Goal: Task Accomplishment & Management: Use online tool/utility

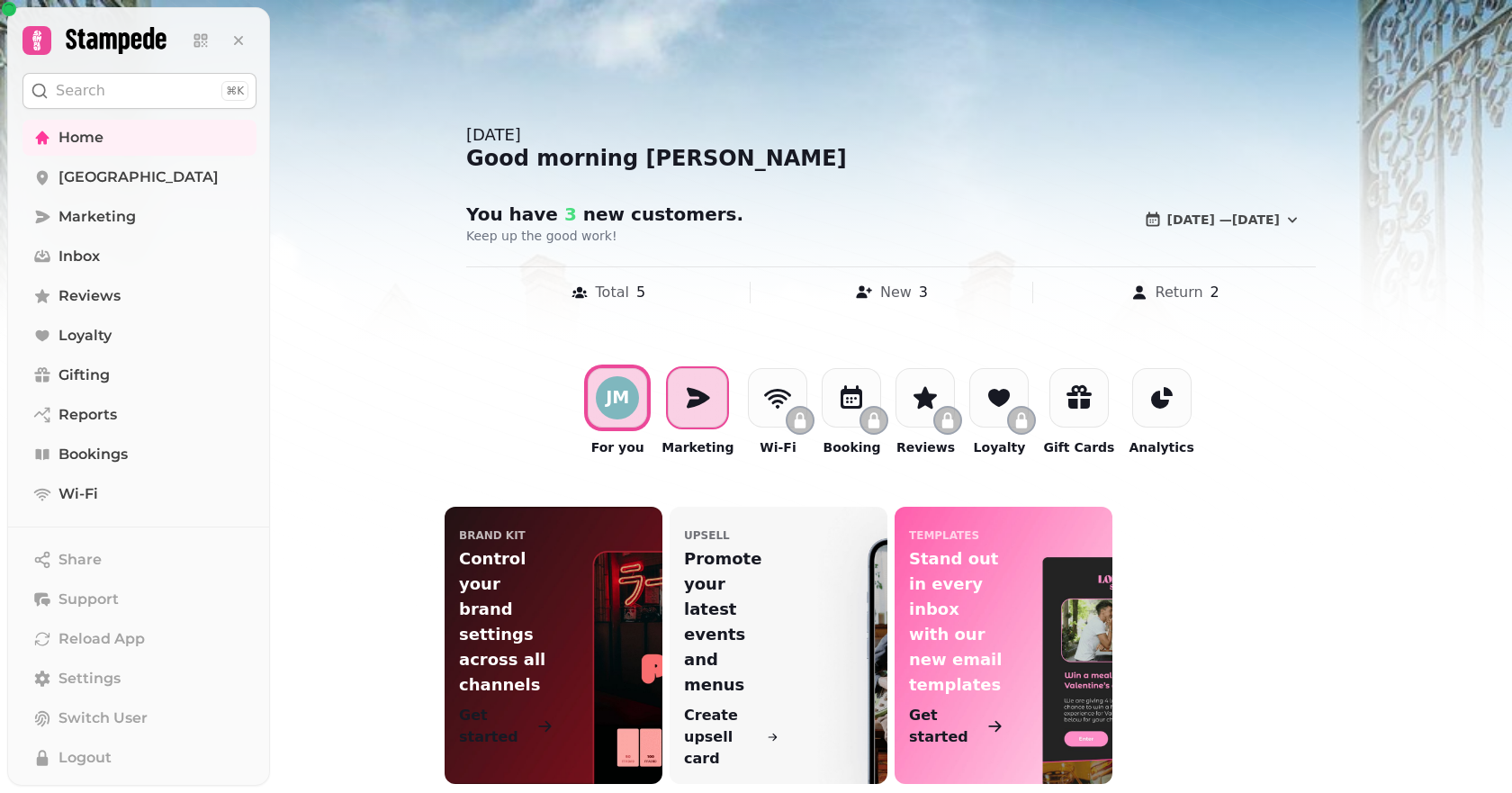
click at [707, 404] on icon at bounding box center [698, 398] width 24 height 21
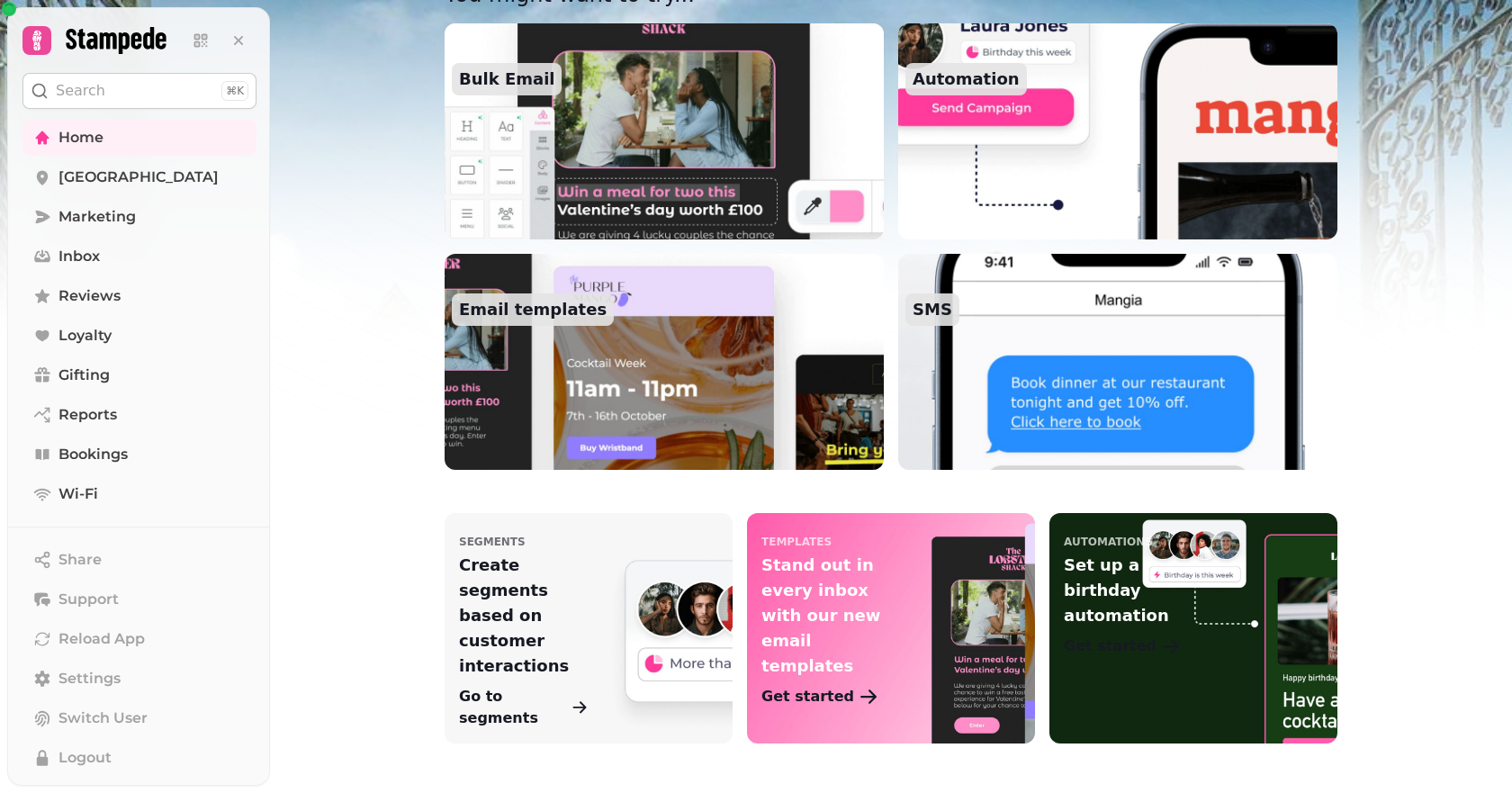
scroll to position [527, 0]
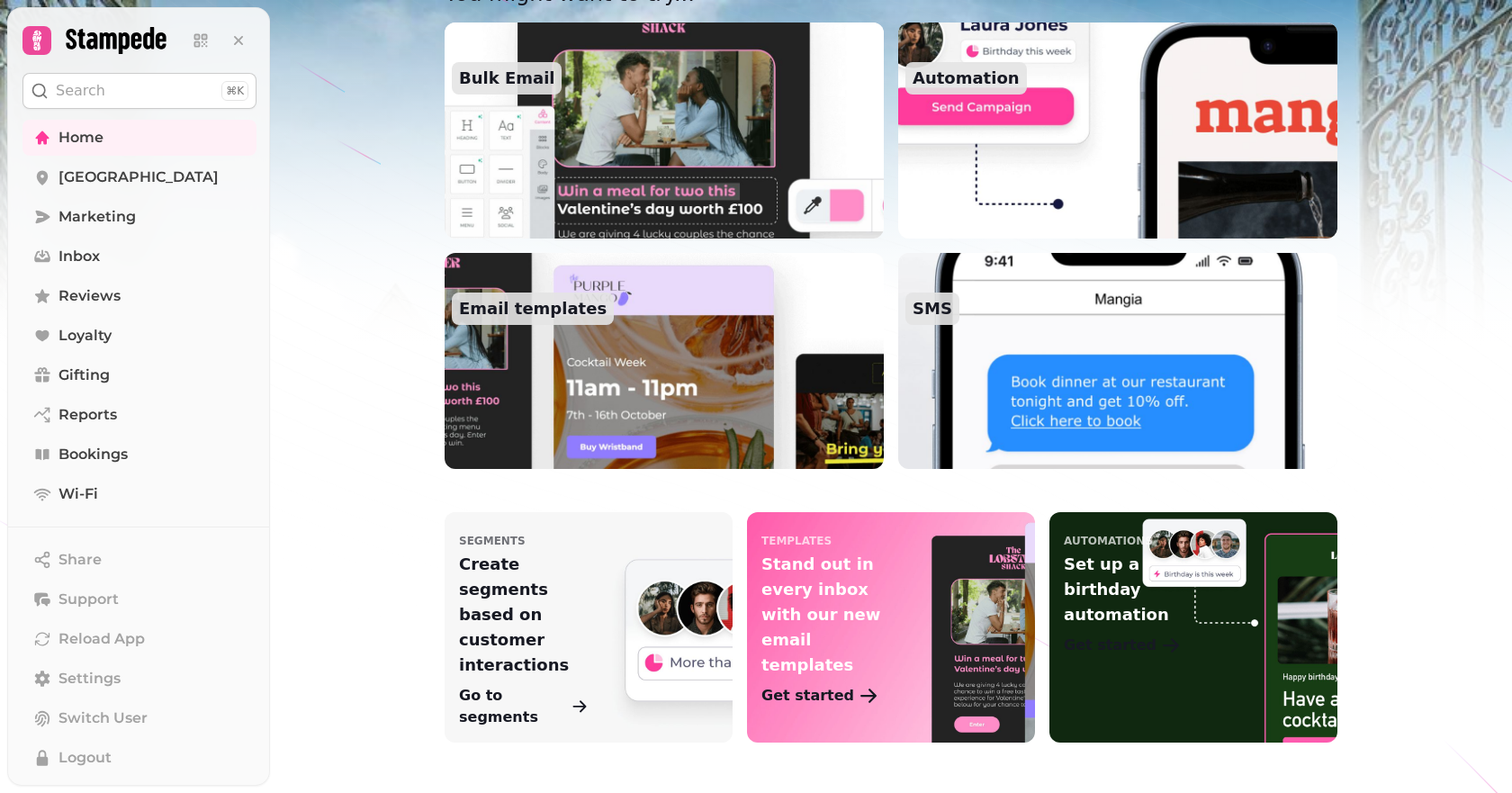
click at [571, 696] on icon at bounding box center [580, 707] width 18 height 22
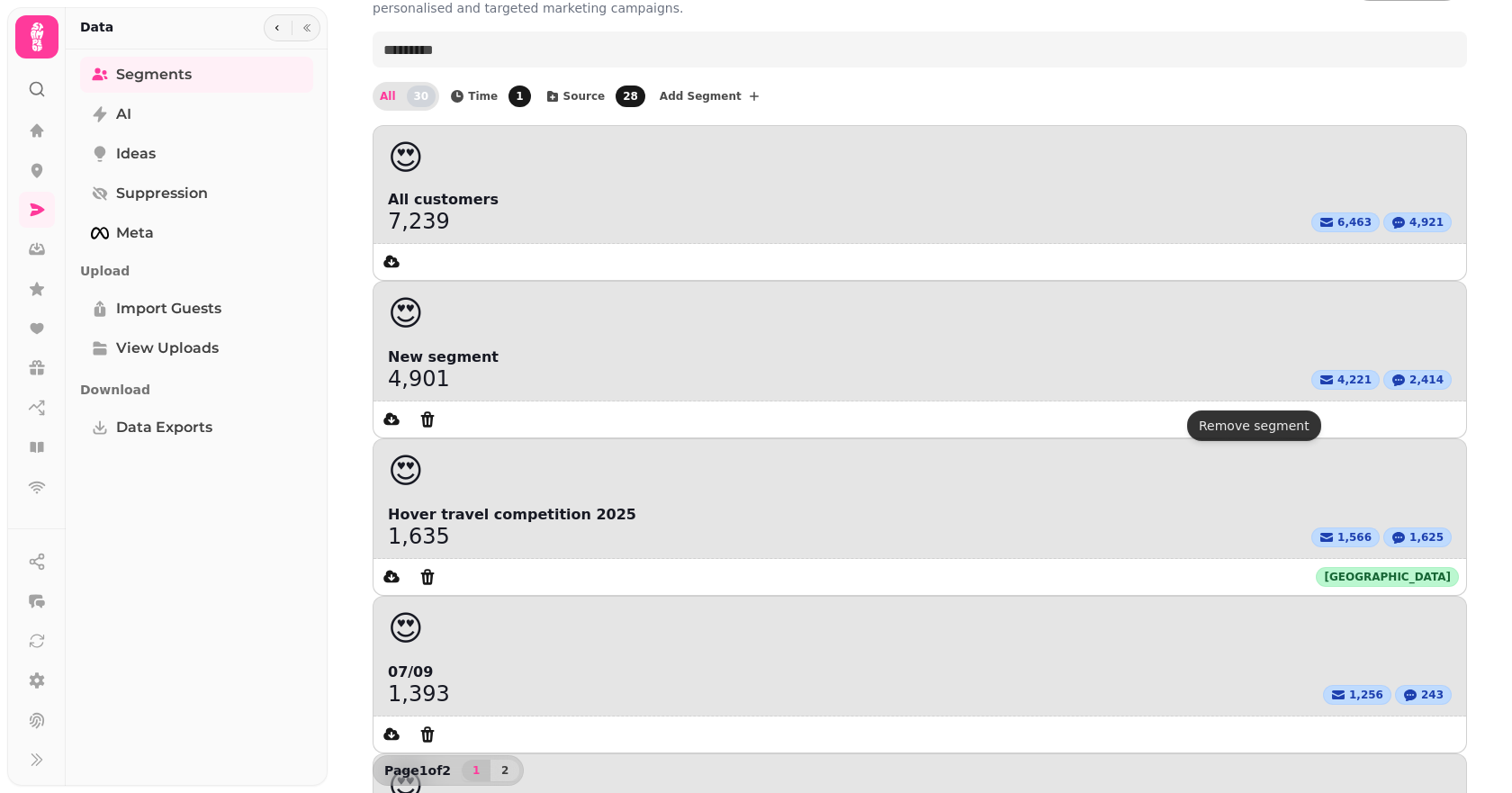
scroll to position [102, 0]
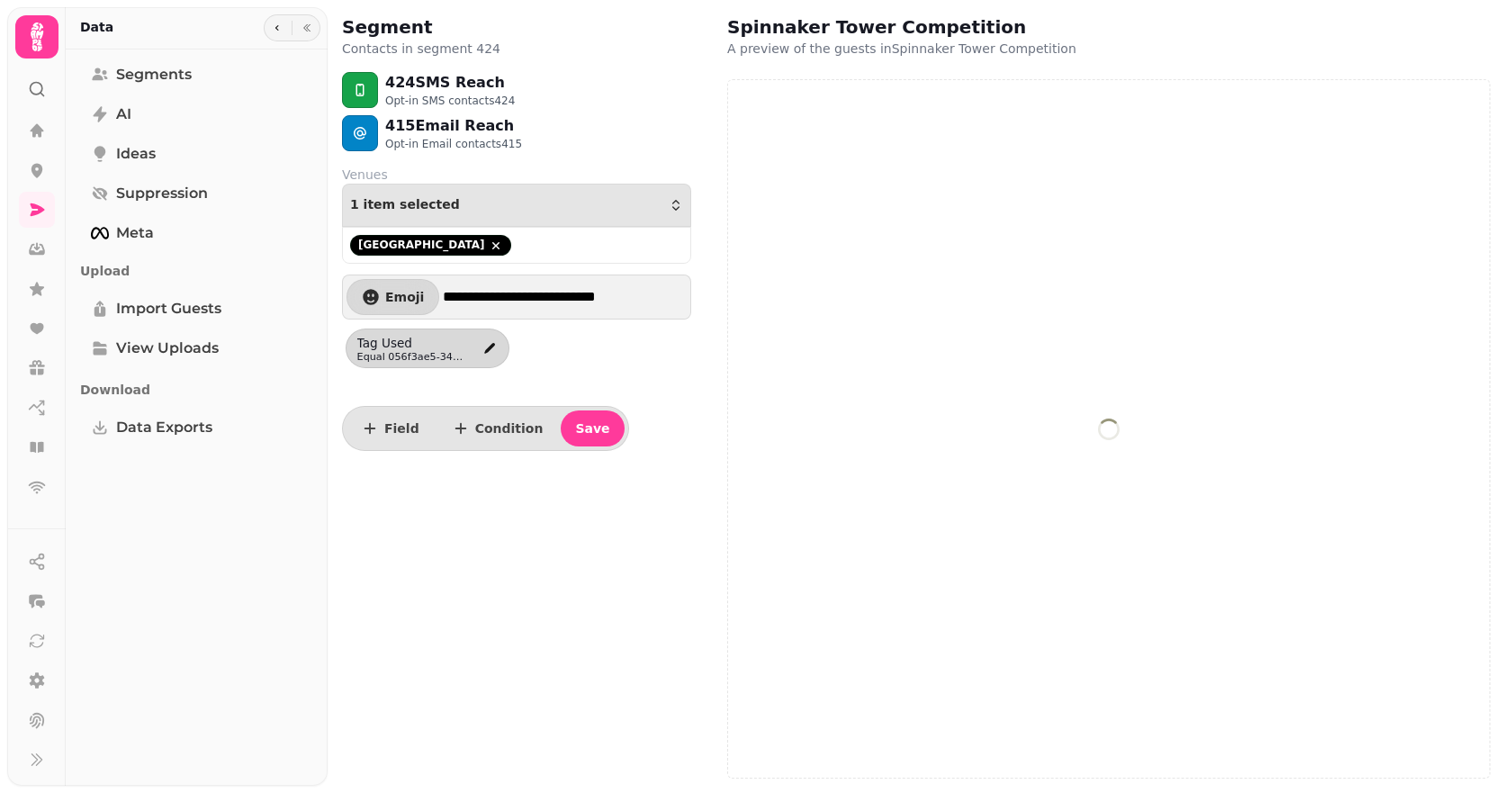
select select "**"
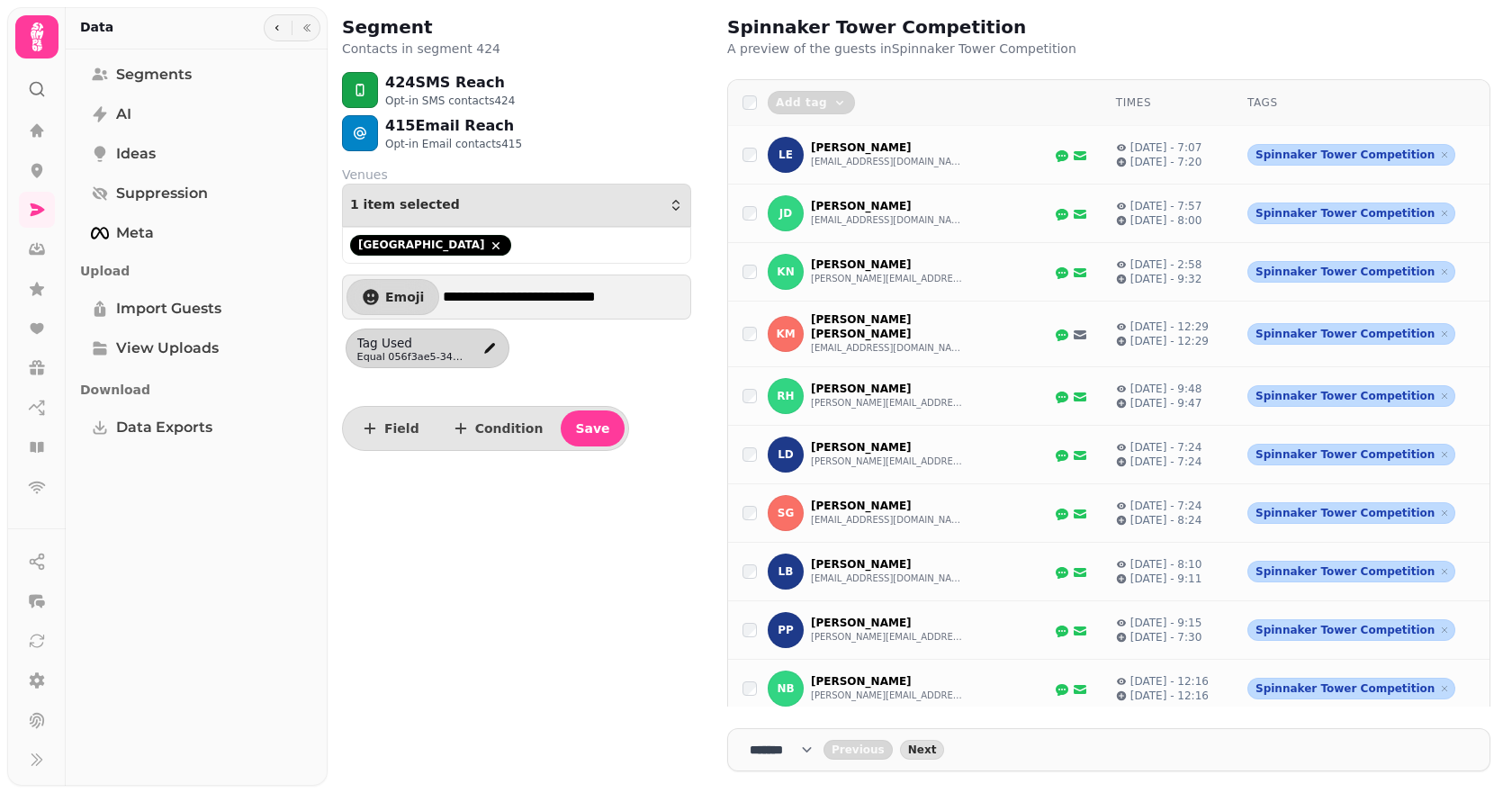
drag, startPoint x: 386, startPoint y: 123, endPoint x: 498, endPoint y: 123, distance: 112.0
click at [498, 123] on p "415 Email Reach" at bounding box center [453, 126] width 137 height 22
drag, startPoint x: 461, startPoint y: 52, endPoint x: 486, endPoint y: 49, distance: 25.2
click at [486, 49] on div "Segment Contacts in segment 424" at bounding box center [516, 35] width 378 height 72
drag, startPoint x: 385, startPoint y: 125, endPoint x: 457, endPoint y: 146, distance: 75.0
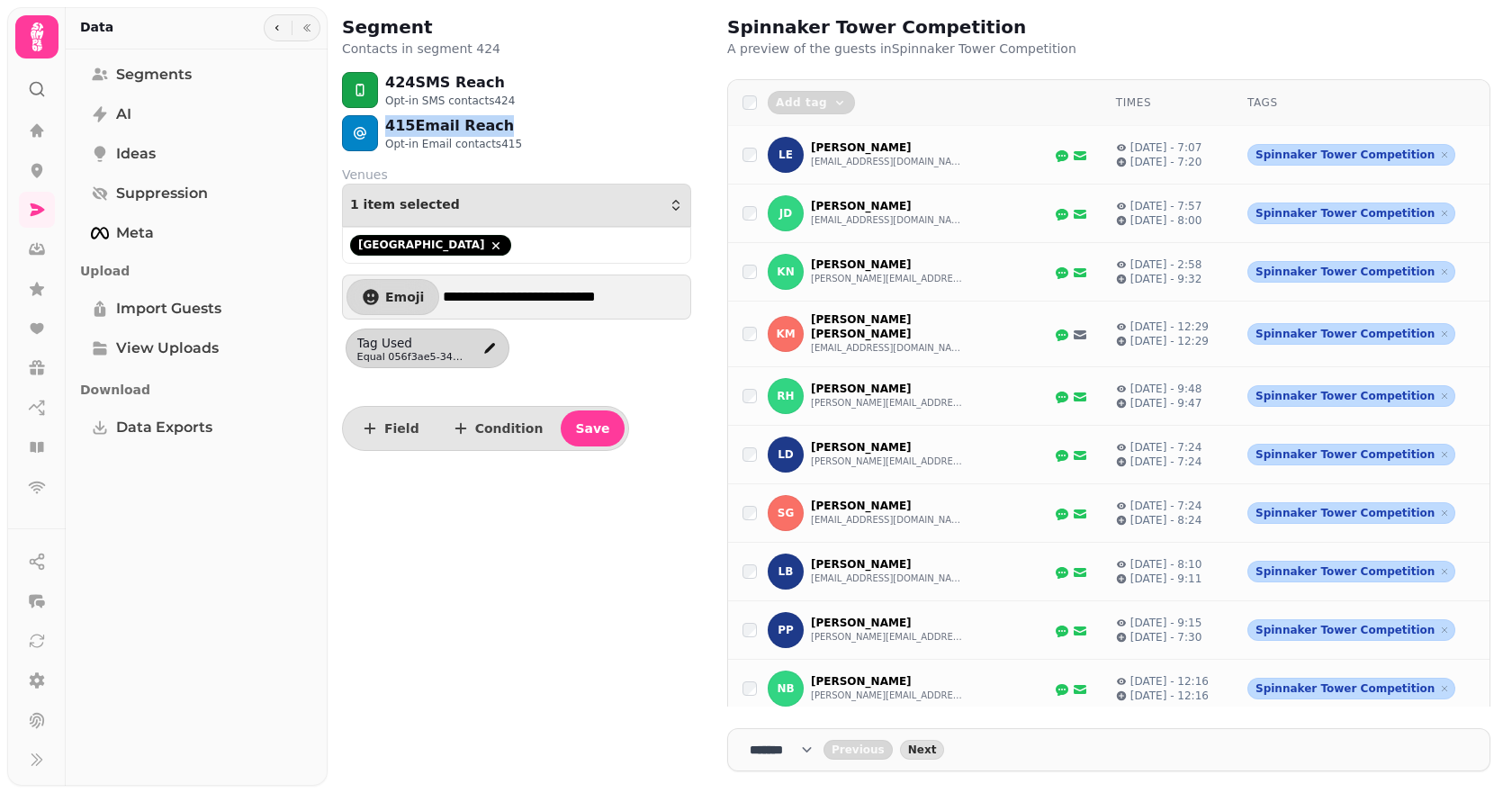
click at [483, 126] on p "415 Email Reach" at bounding box center [453, 126] width 137 height 22
drag, startPoint x: 389, startPoint y: 145, endPoint x: 504, endPoint y: 140, distance: 115.1
click at [504, 140] on p "Opt-in Email contacts 415" at bounding box center [453, 144] width 137 height 15
click at [544, 140] on div "415 Email Reach Opt-in Email contacts 415" at bounding box center [516, 133] width 378 height 36
drag, startPoint x: 385, startPoint y: 129, endPoint x: 517, endPoint y: 145, distance: 133.0
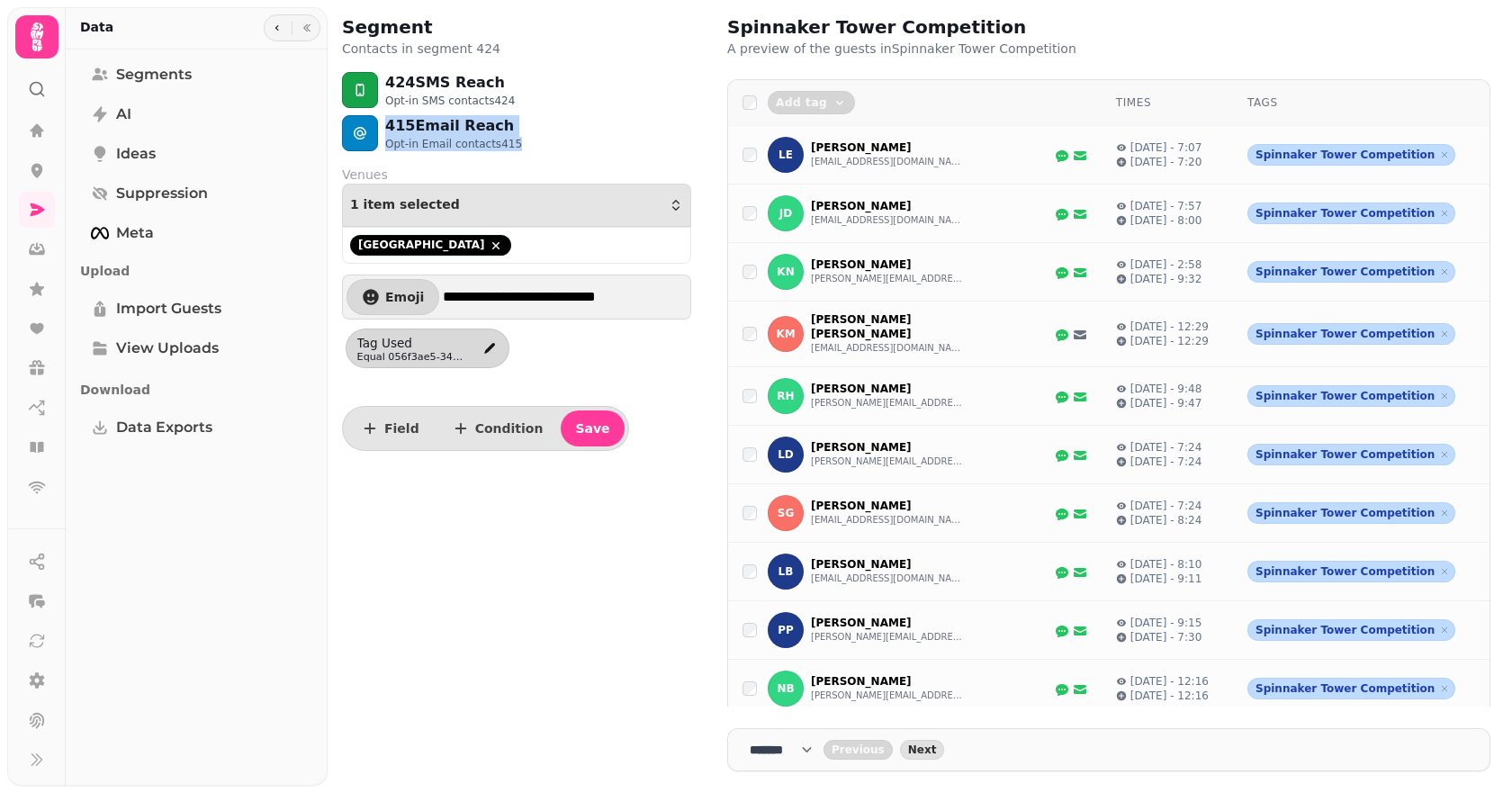
click at [517, 145] on div "415 Email Reach Opt-in Email contacts 415" at bounding box center [516, 133] width 378 height 36
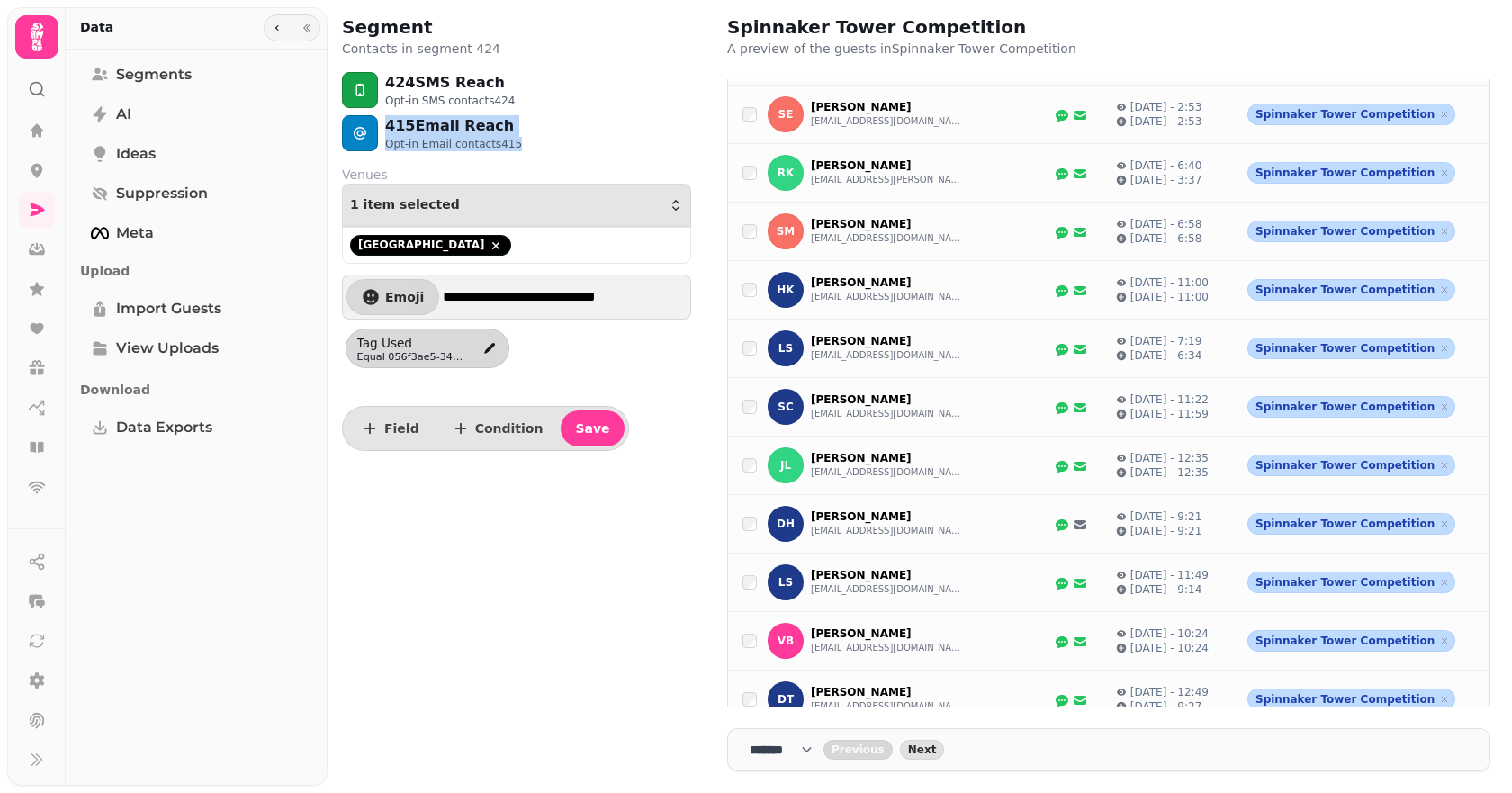
scroll to position [868, 0]
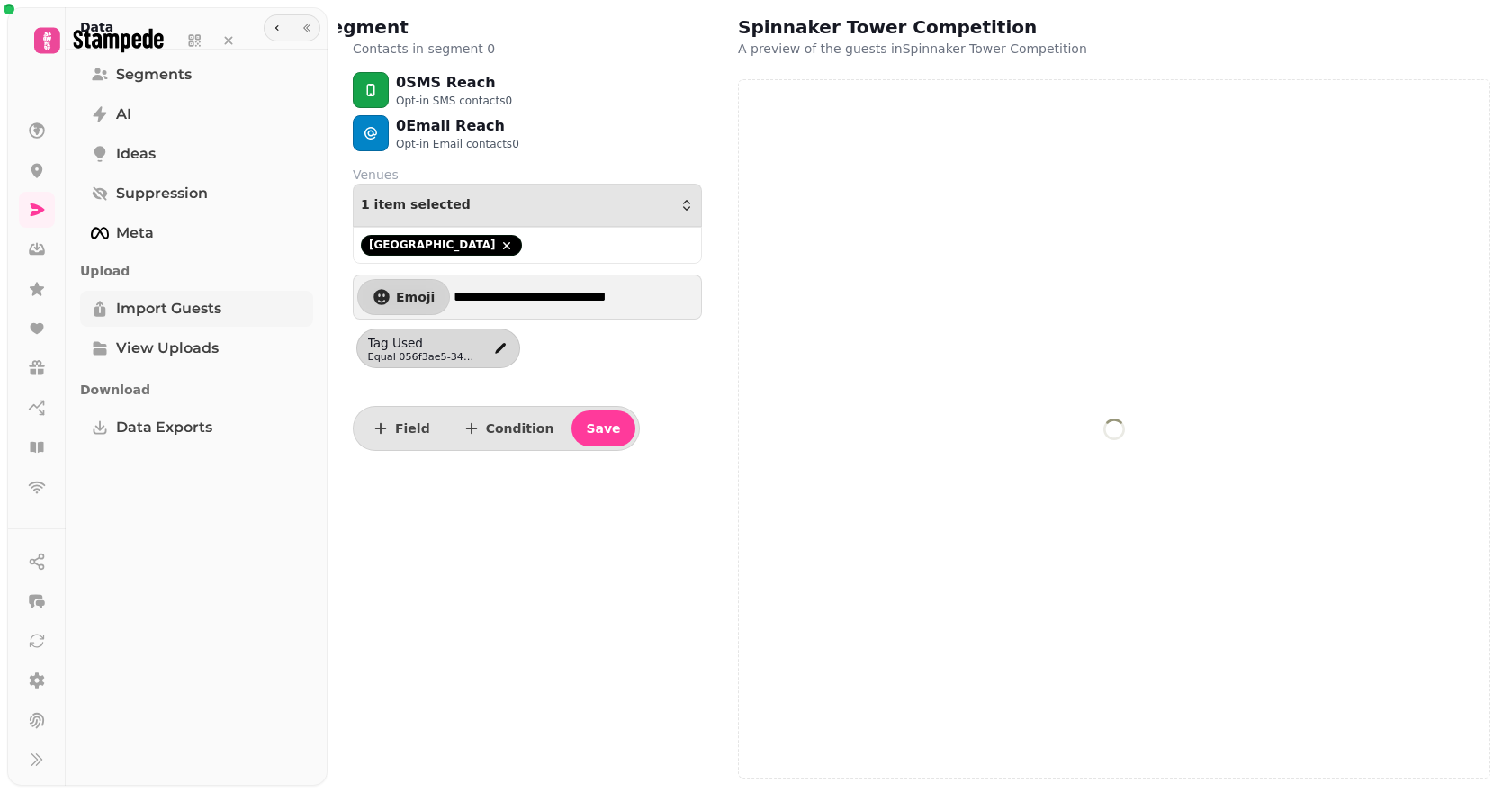
select select "**"
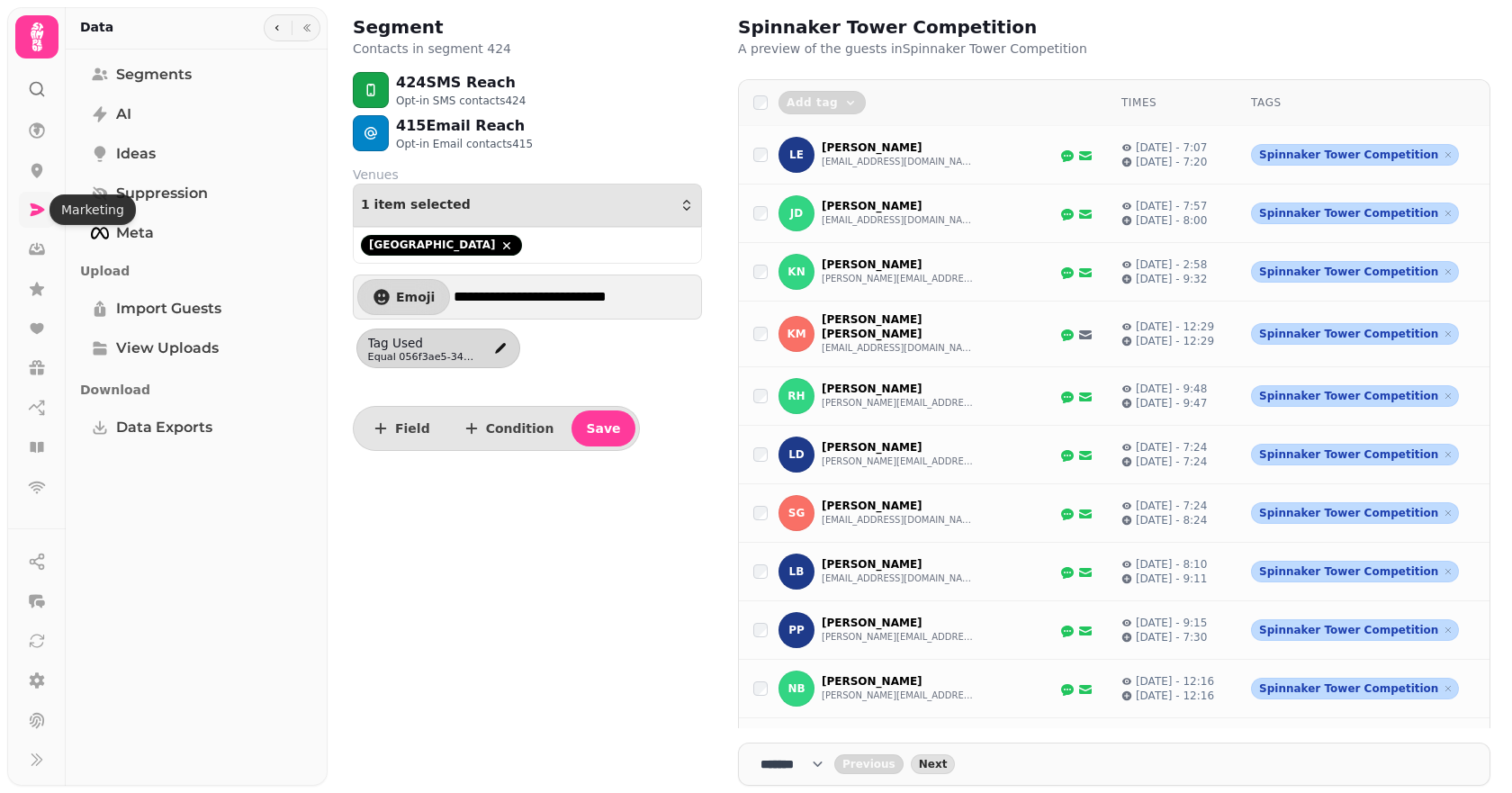
click at [34, 207] on icon at bounding box center [38, 209] width 14 height 13
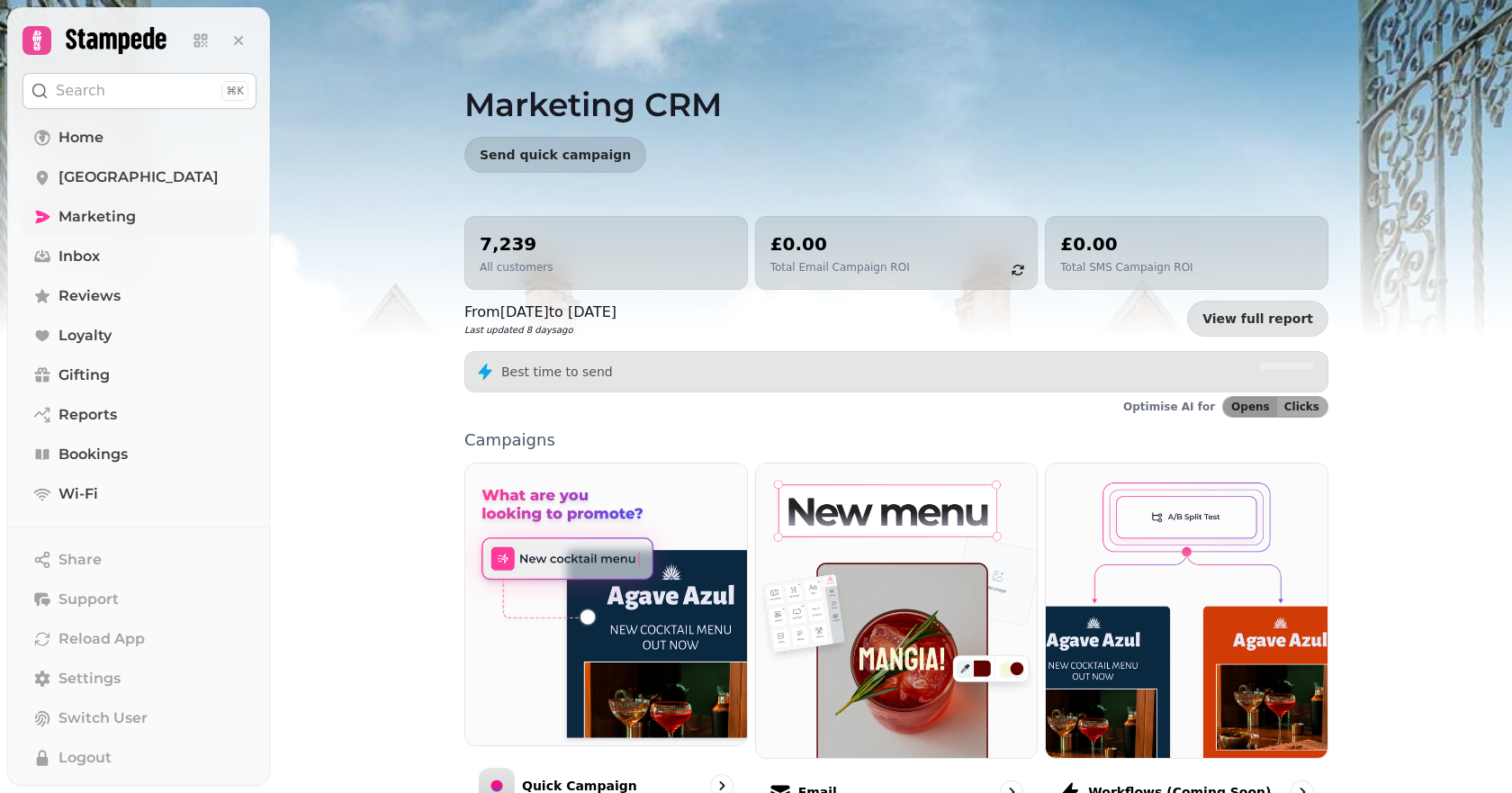
scroll to position [332, 0]
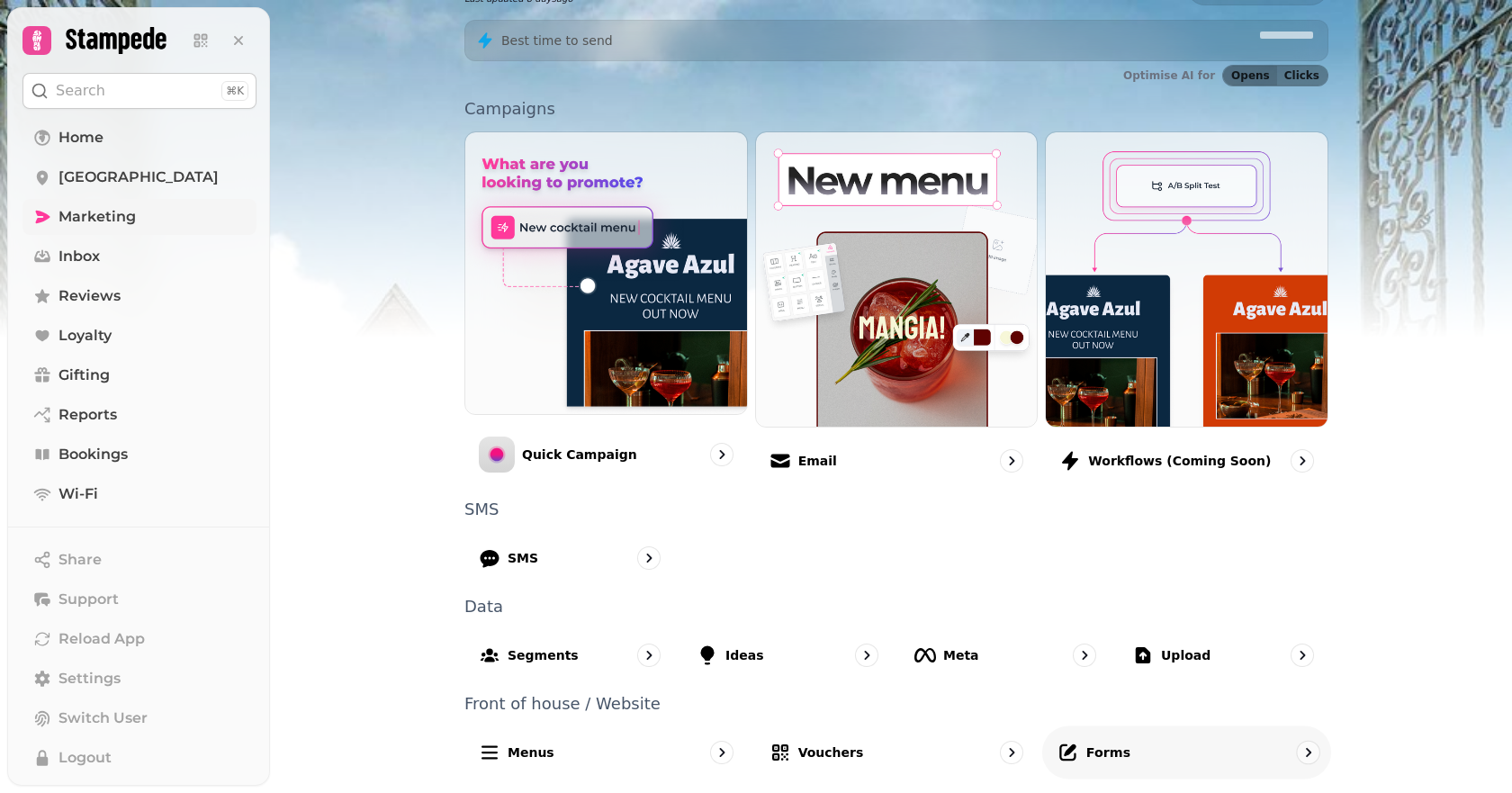
click at [1298, 748] on icon "go to" at bounding box center [1307, 751] width 18 height 18
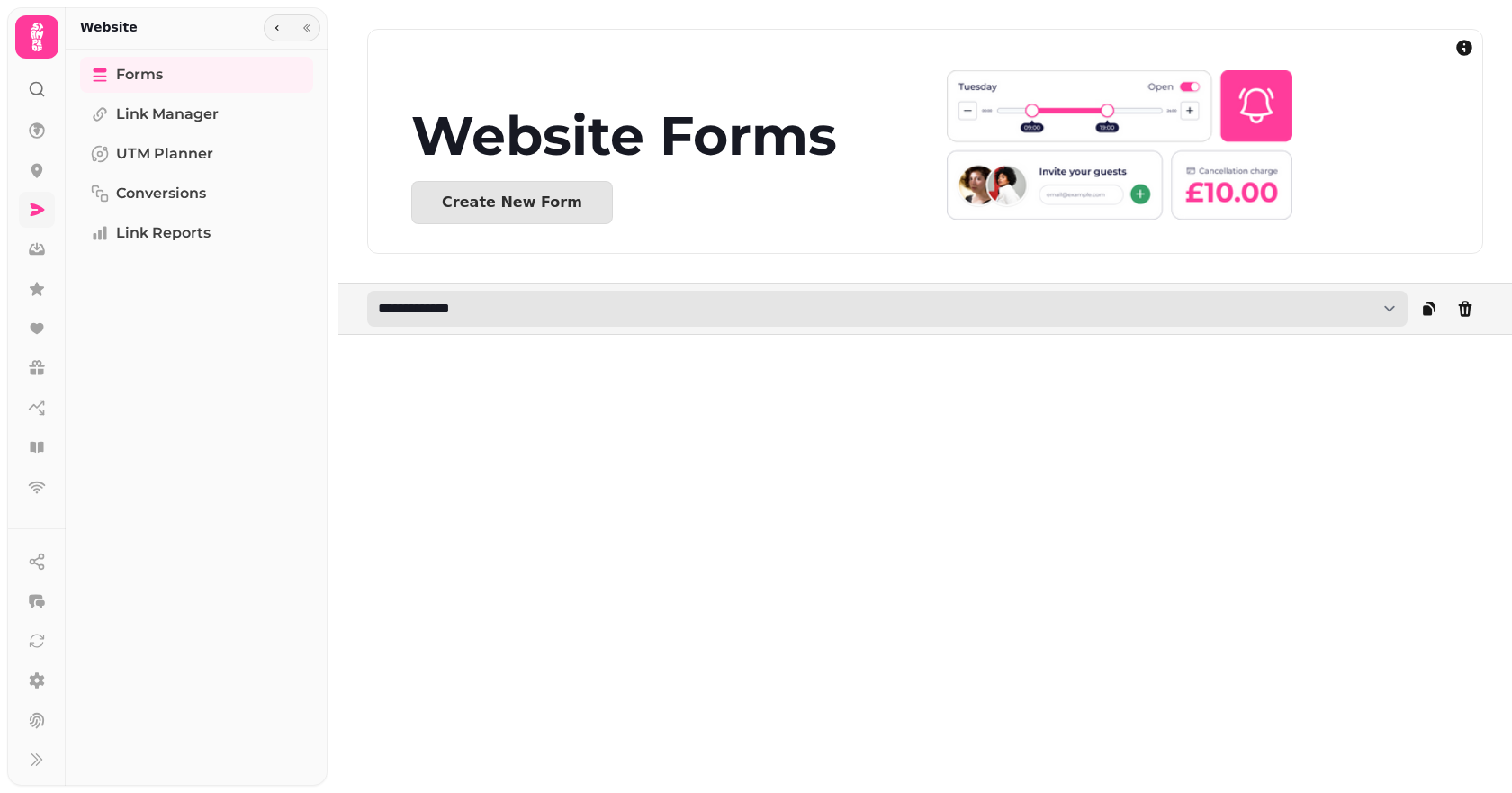
click at [1387, 315] on select "**********" at bounding box center [887, 309] width 1040 height 36
select select "**********"
click at [367, 291] on select "**********" at bounding box center [887, 309] width 1040 height 36
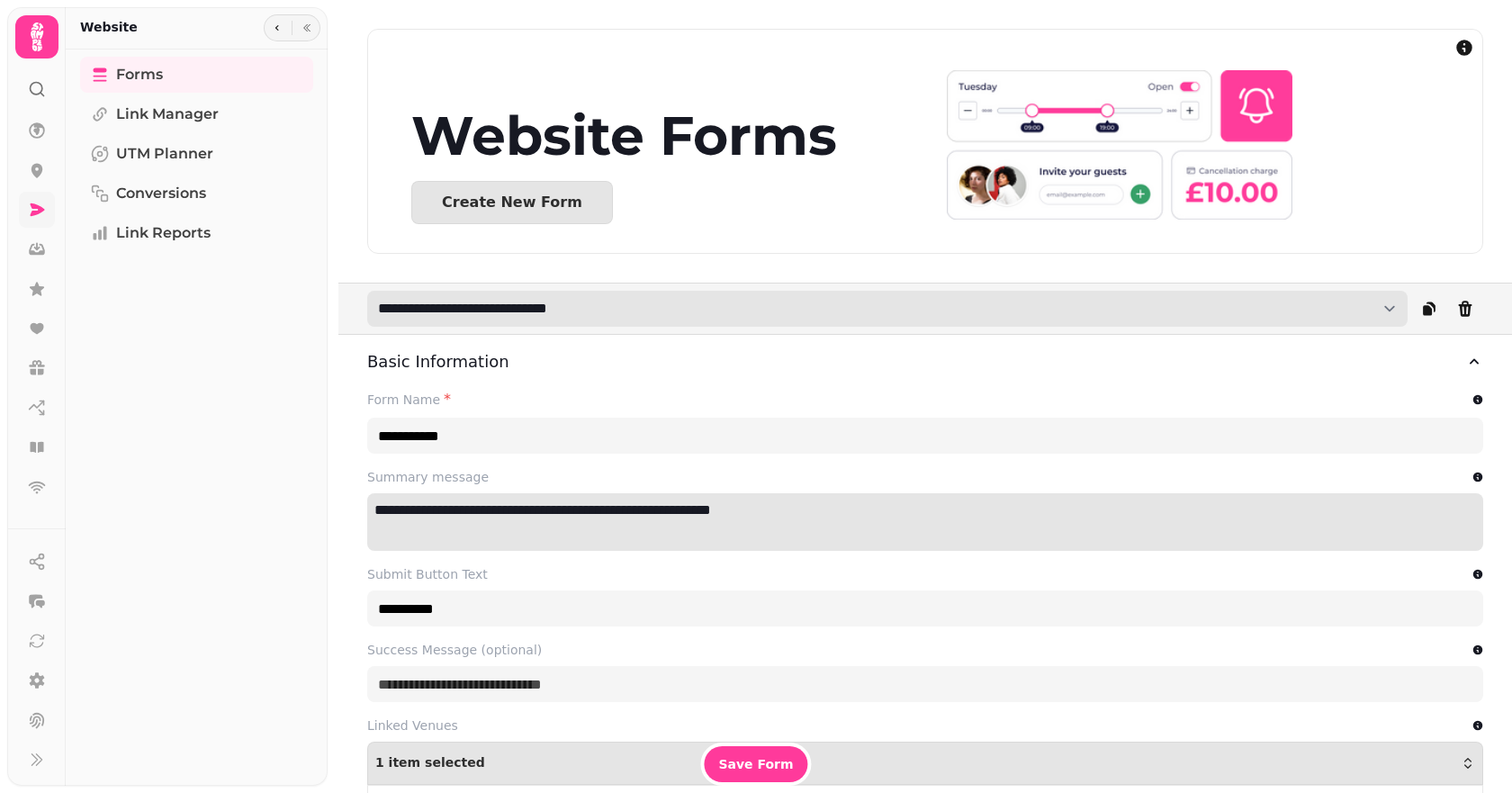
scroll to position [630, 0]
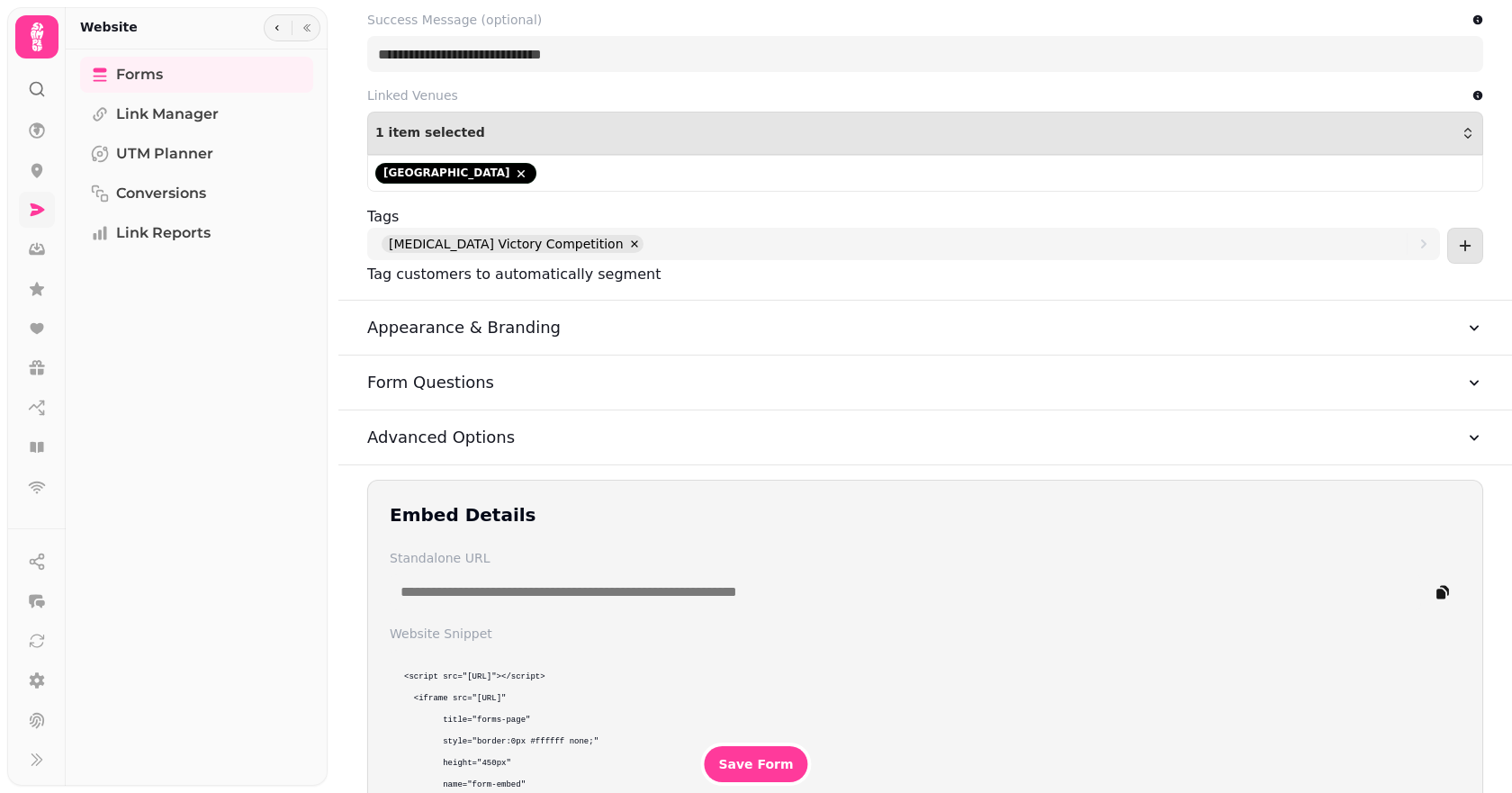
click at [604, 329] on button "Appearance & Branding" at bounding box center [925, 328] width 1116 height 54
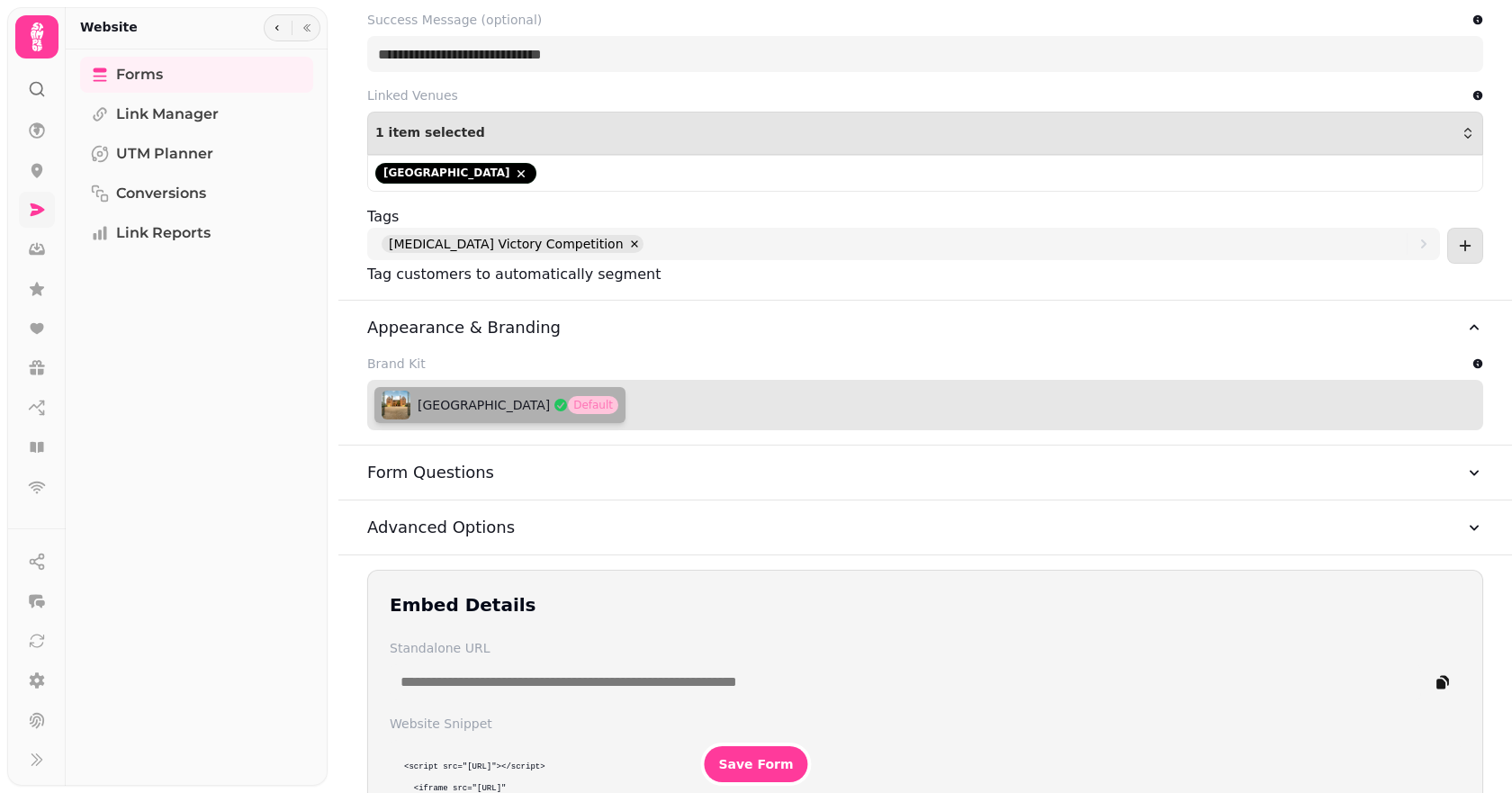
click at [604, 329] on button "Appearance & Branding" at bounding box center [925, 328] width 1116 height 54
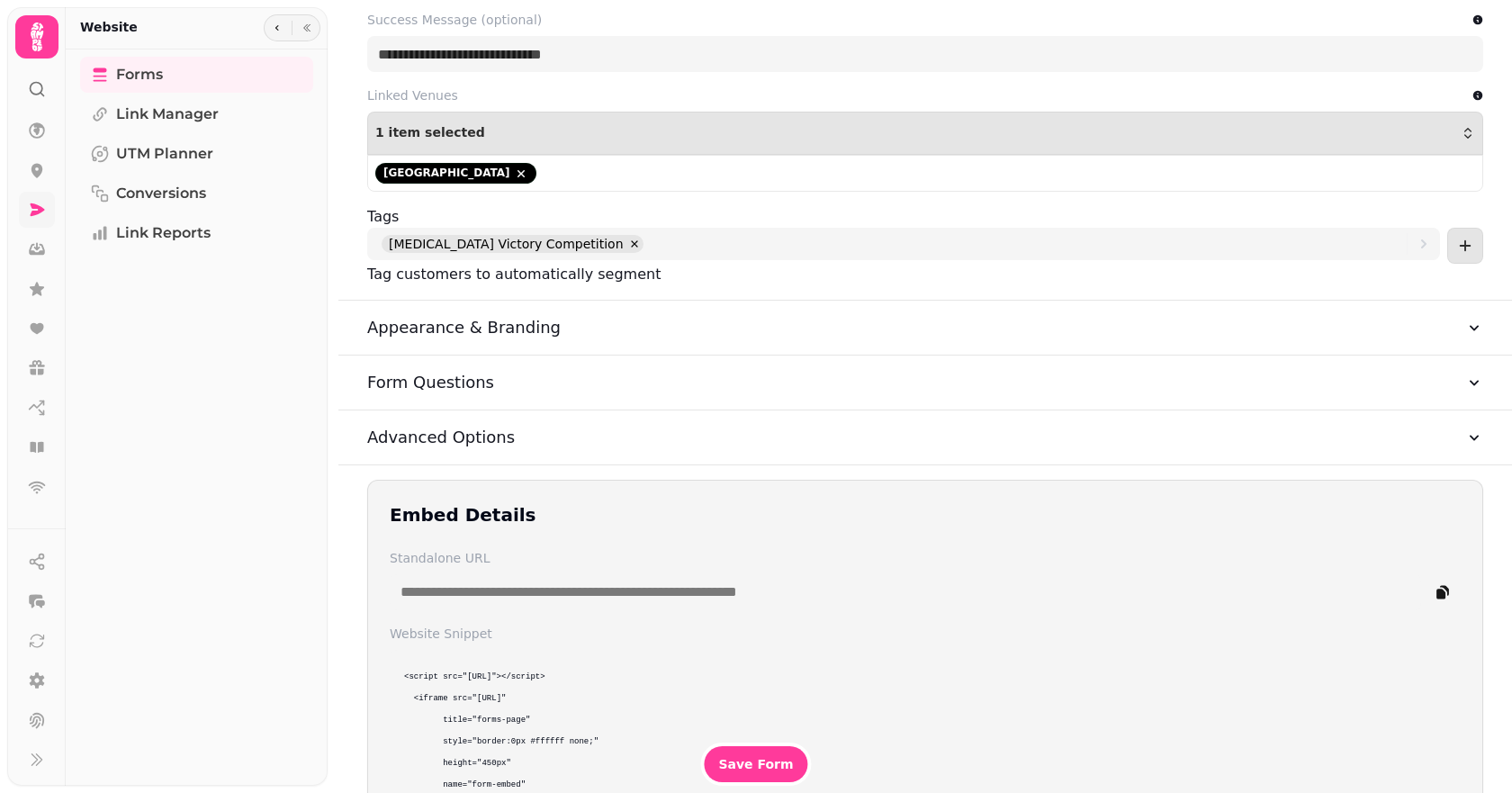
click at [592, 395] on button "Form Questions" at bounding box center [925, 382] width 1116 height 54
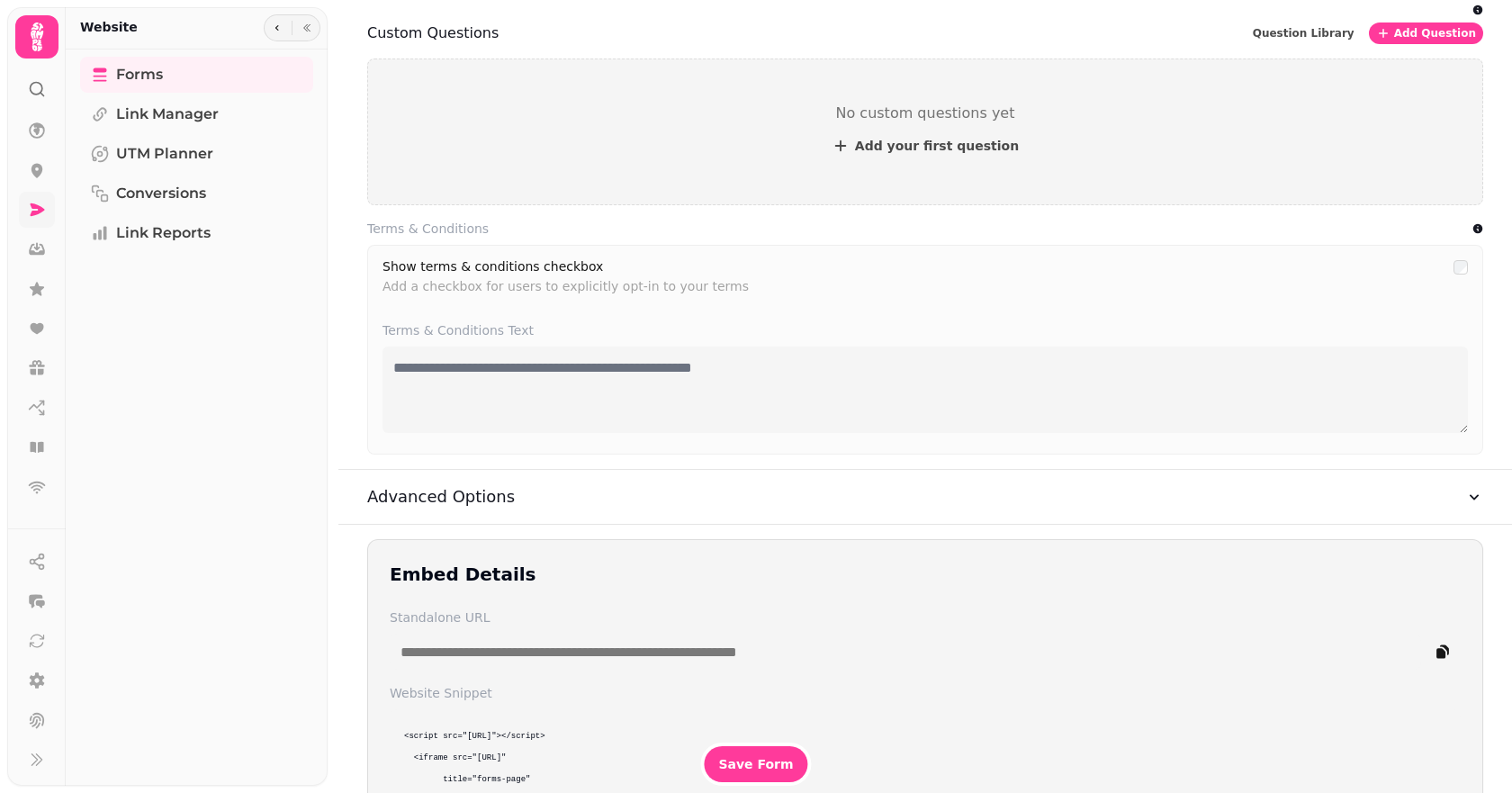
scroll to position [1170, 0]
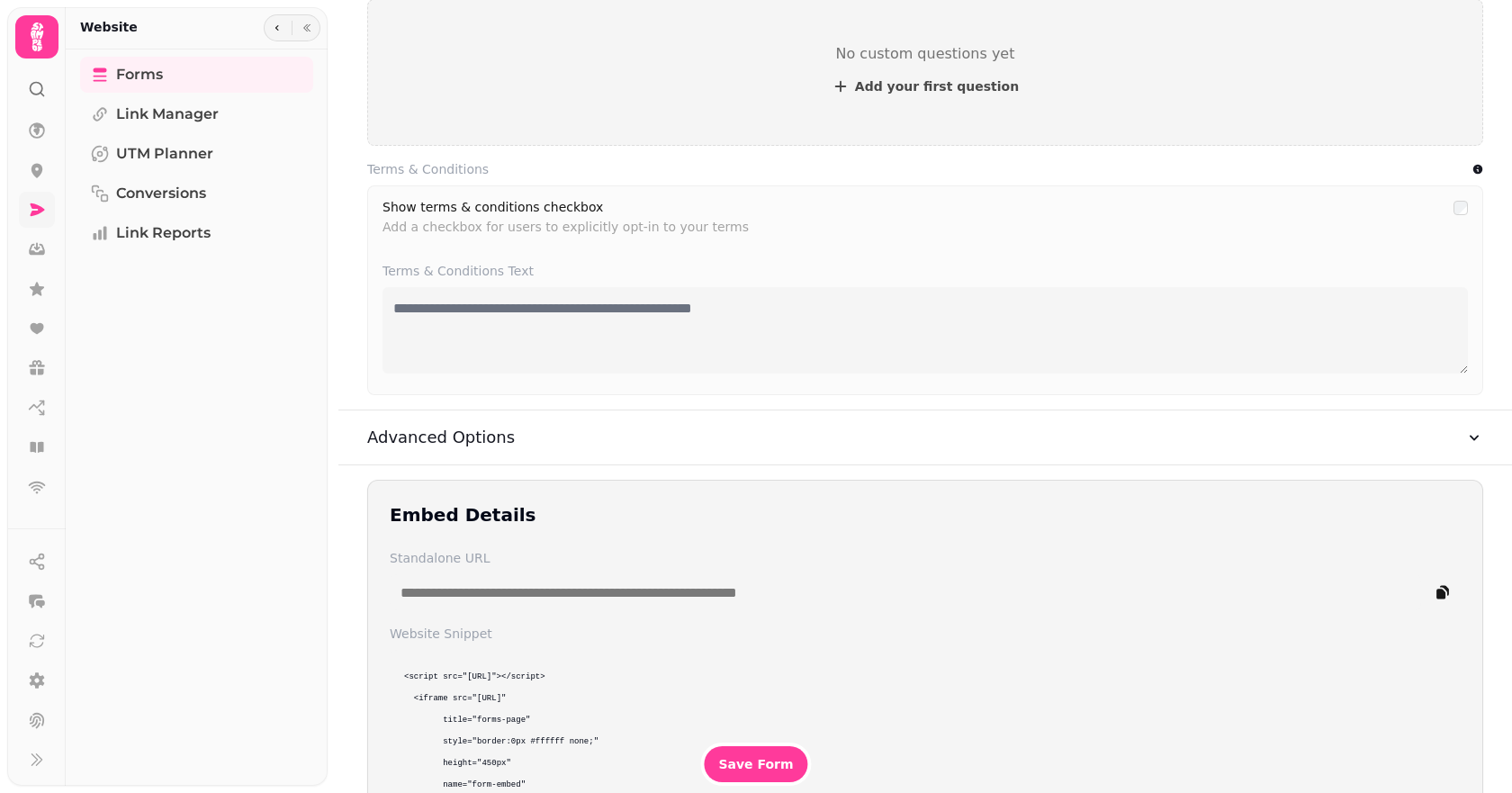
click at [418, 435] on h3 "Advanced Options" at bounding box center [440, 438] width 148 height 25
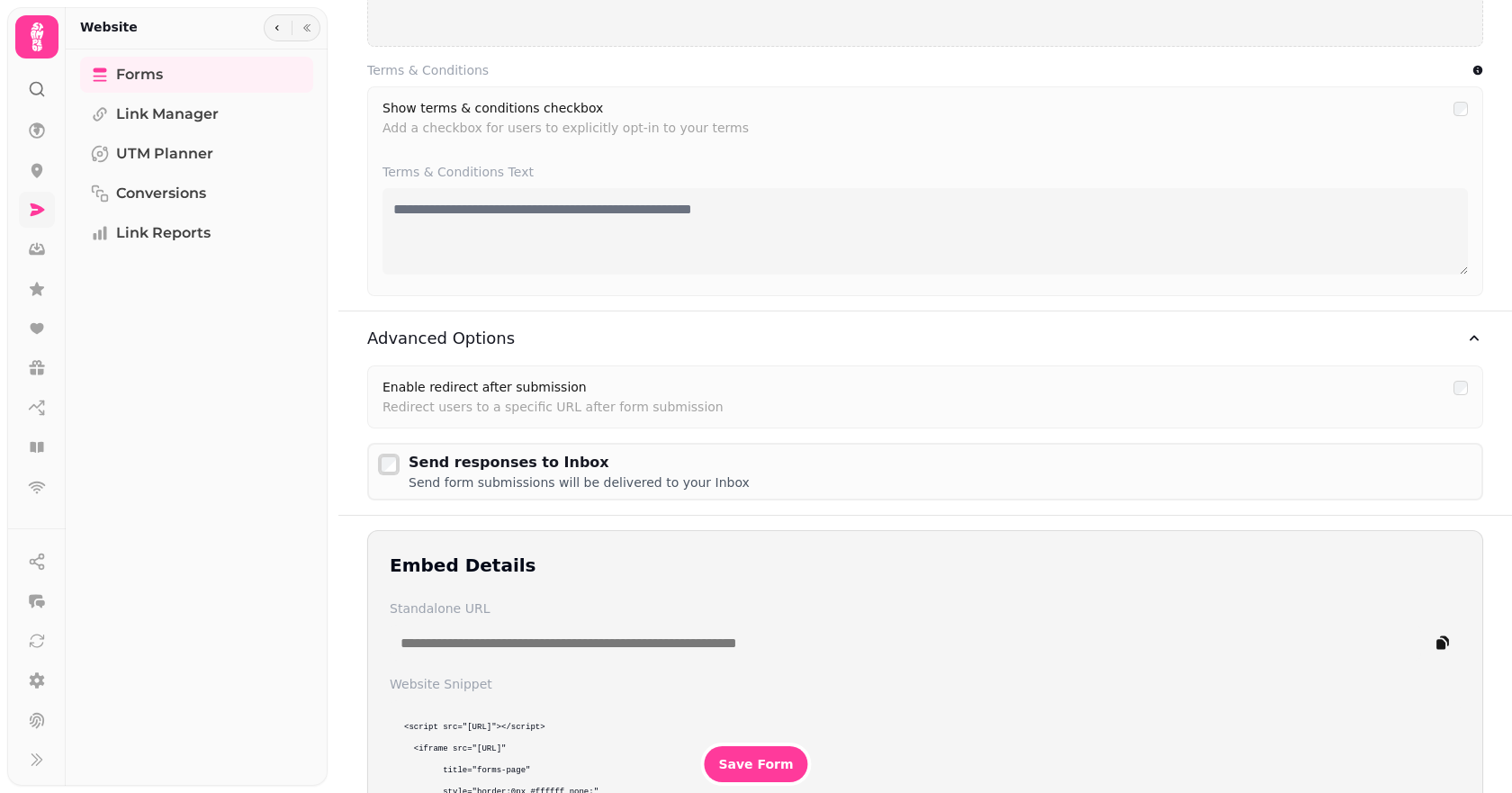
scroll to position [1556, 0]
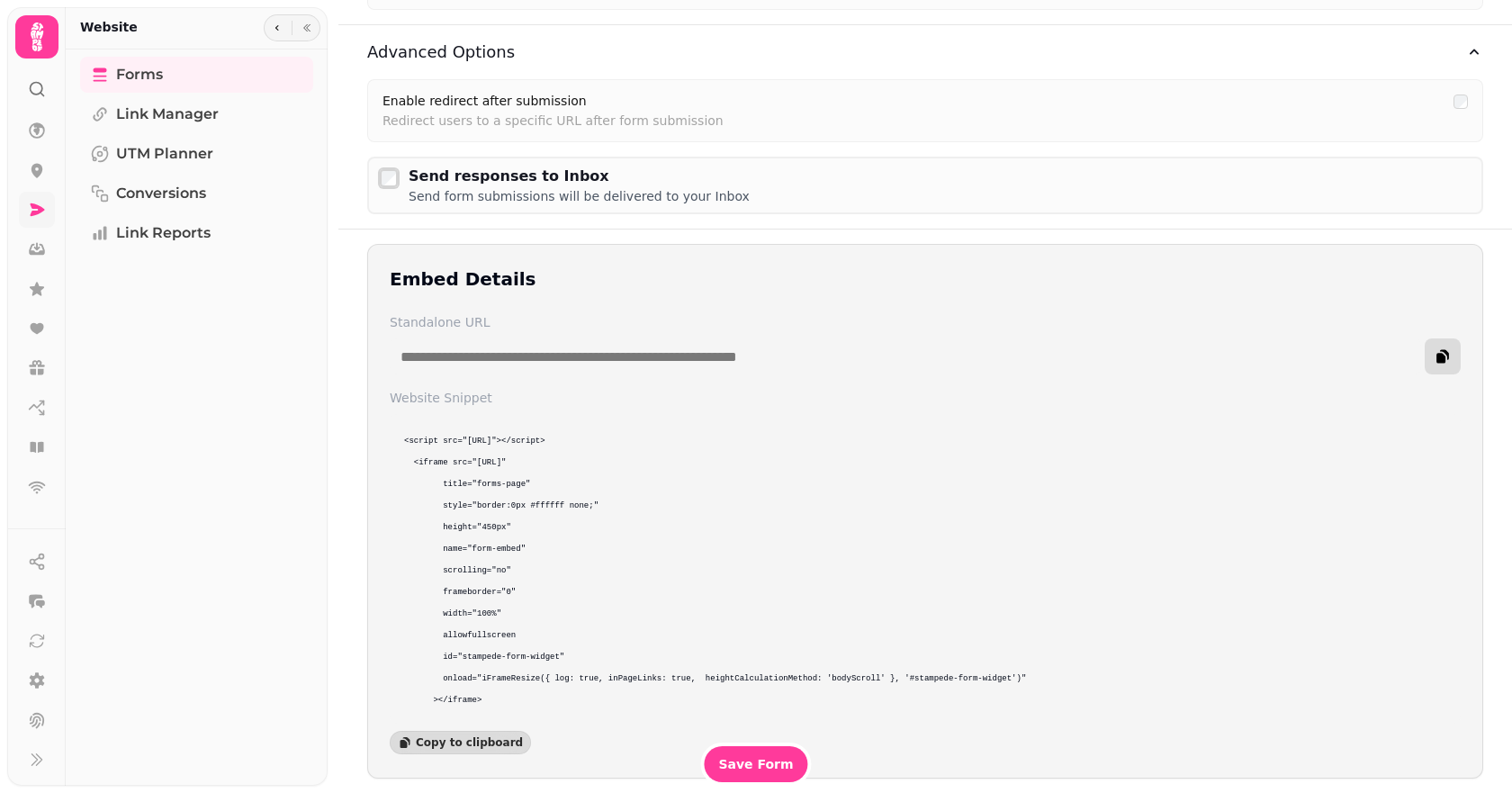
click at [1433, 351] on icon "copy" at bounding box center [1442, 356] width 18 height 18
